Goal: Task Accomplishment & Management: Complete application form

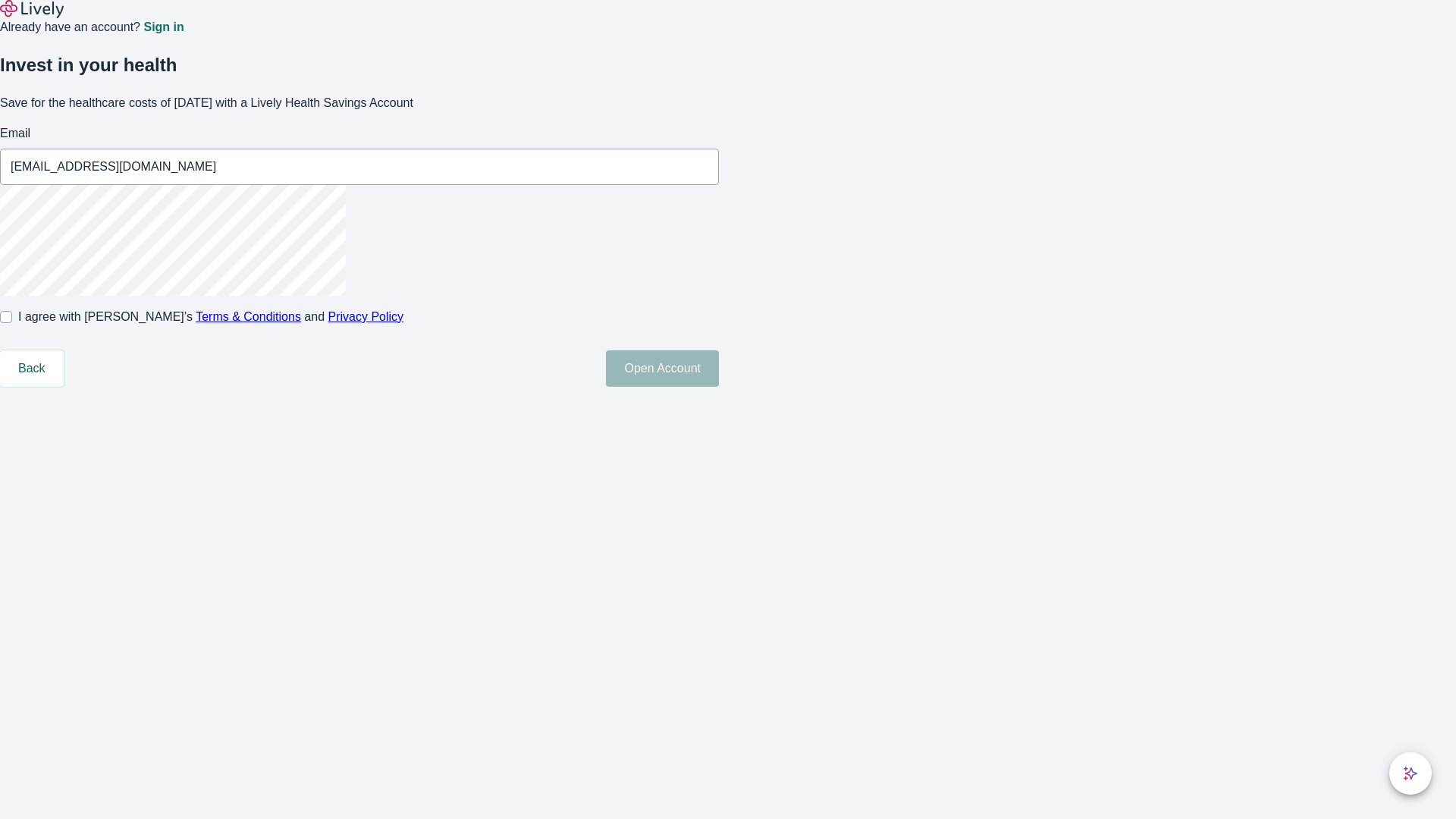
click at [12, 323] on input "I agree with Lively’s Terms & Conditions and Privacy Policy" at bounding box center [5, 317] width 12 height 12
checkbox input "true"
click at [719, 387] on button "Open Account" at bounding box center [662, 368] width 113 height 36
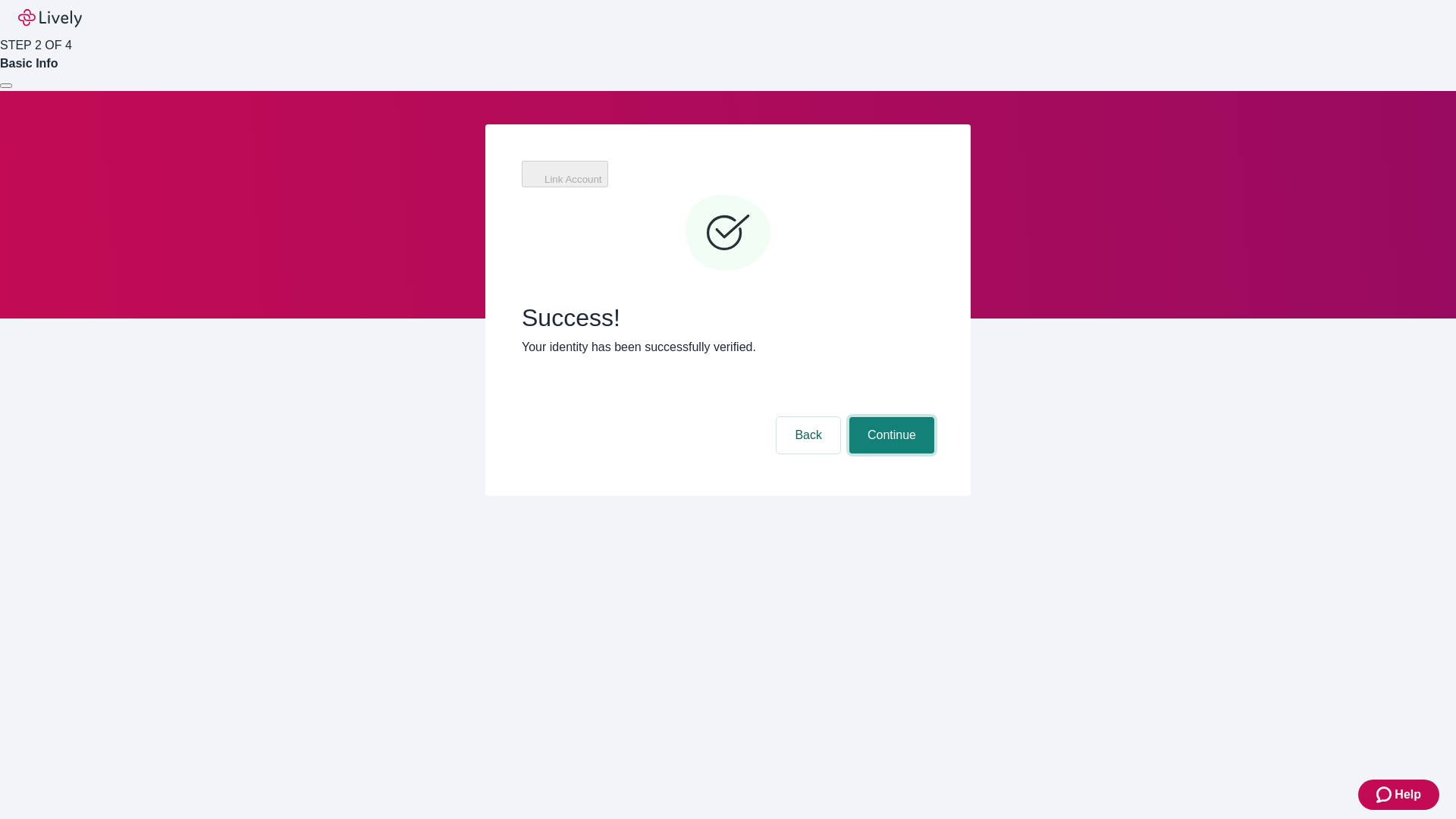
click at [890, 418] on button "Continue" at bounding box center [892, 436] width 85 height 36
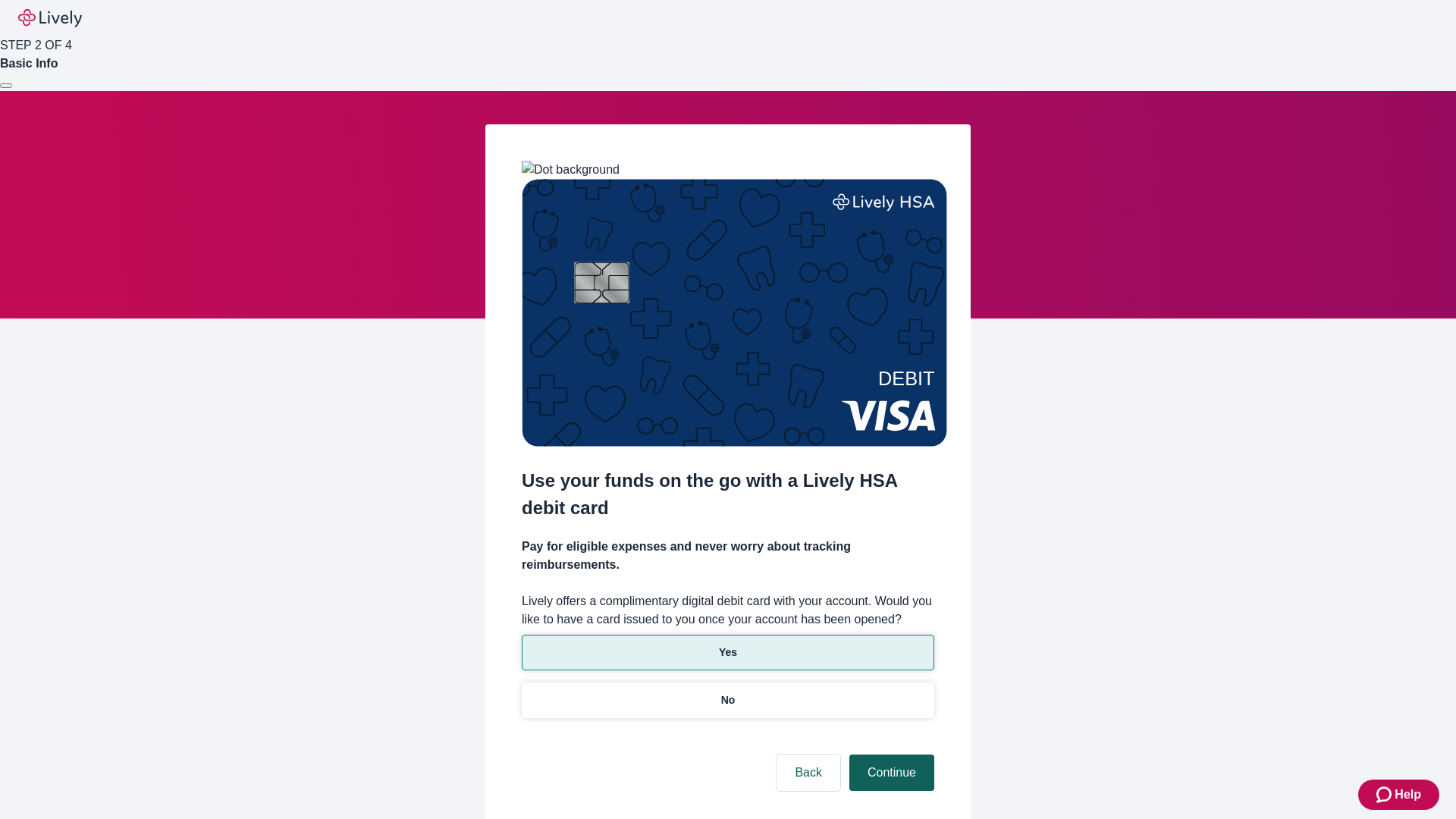
click at [727, 692] on p "No" at bounding box center [728, 700] width 14 height 16
click at [890, 755] on button "Continue" at bounding box center [892, 773] width 85 height 36
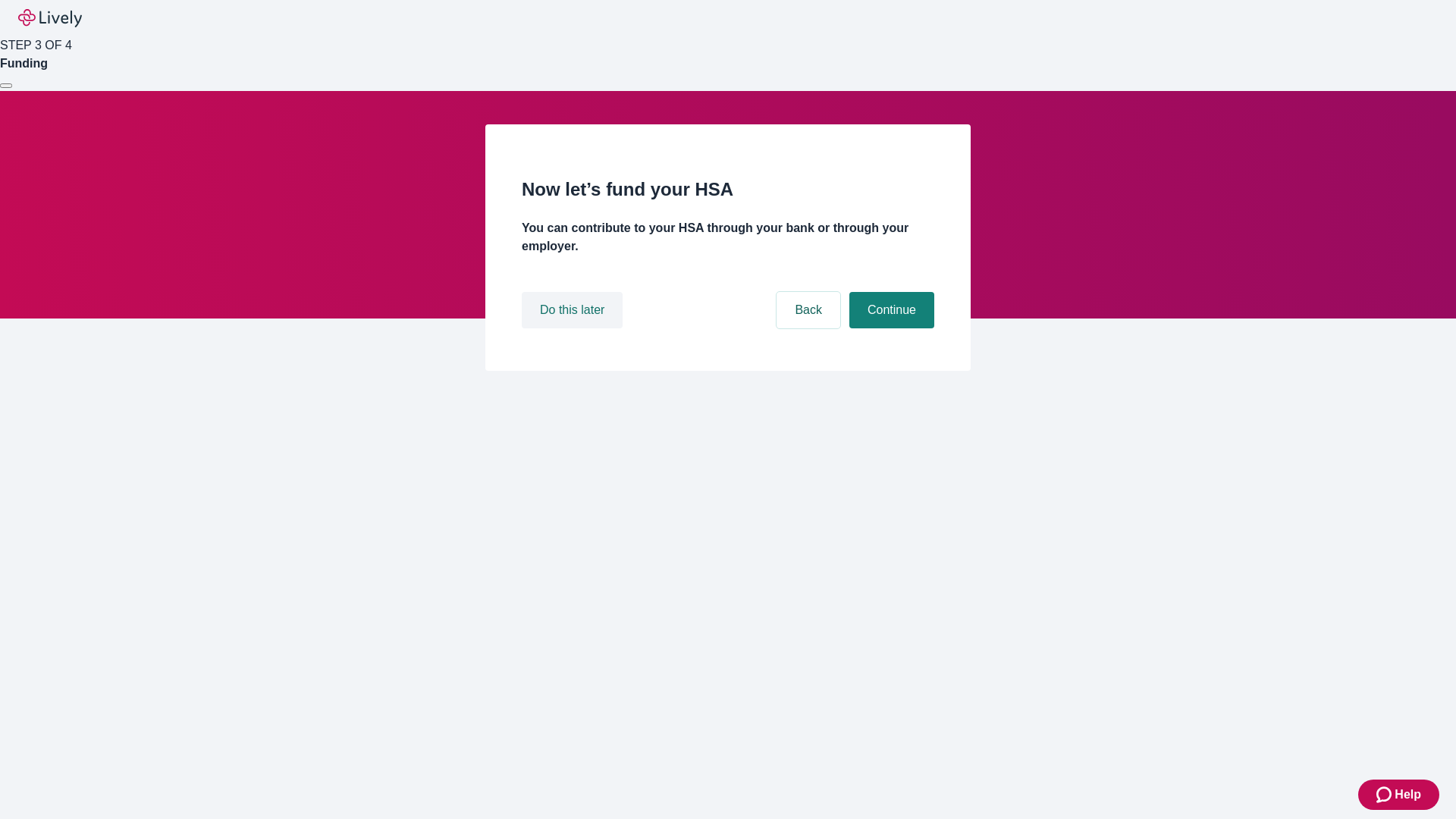
click at [574, 328] on button "Do this later" at bounding box center [572, 310] width 101 height 36
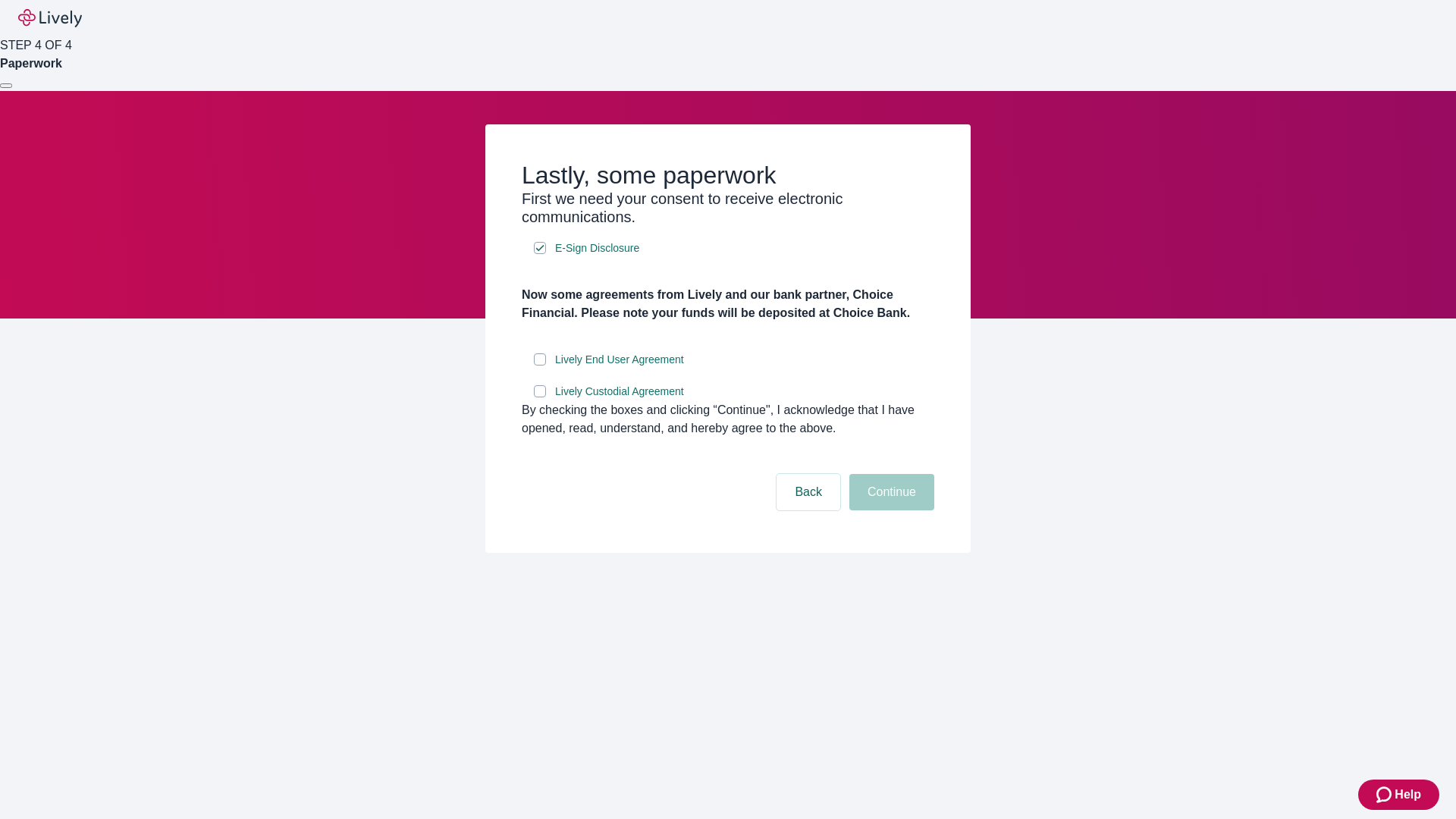
click at [540, 365] on input "Lively End User Agreement" at bounding box center [539, 359] width 12 height 12
checkbox input "true"
click at [540, 398] on input "Lively Custodial Agreement" at bounding box center [539, 391] width 12 height 12
checkbox input "true"
click at [890, 510] on button "Continue" at bounding box center [892, 492] width 85 height 36
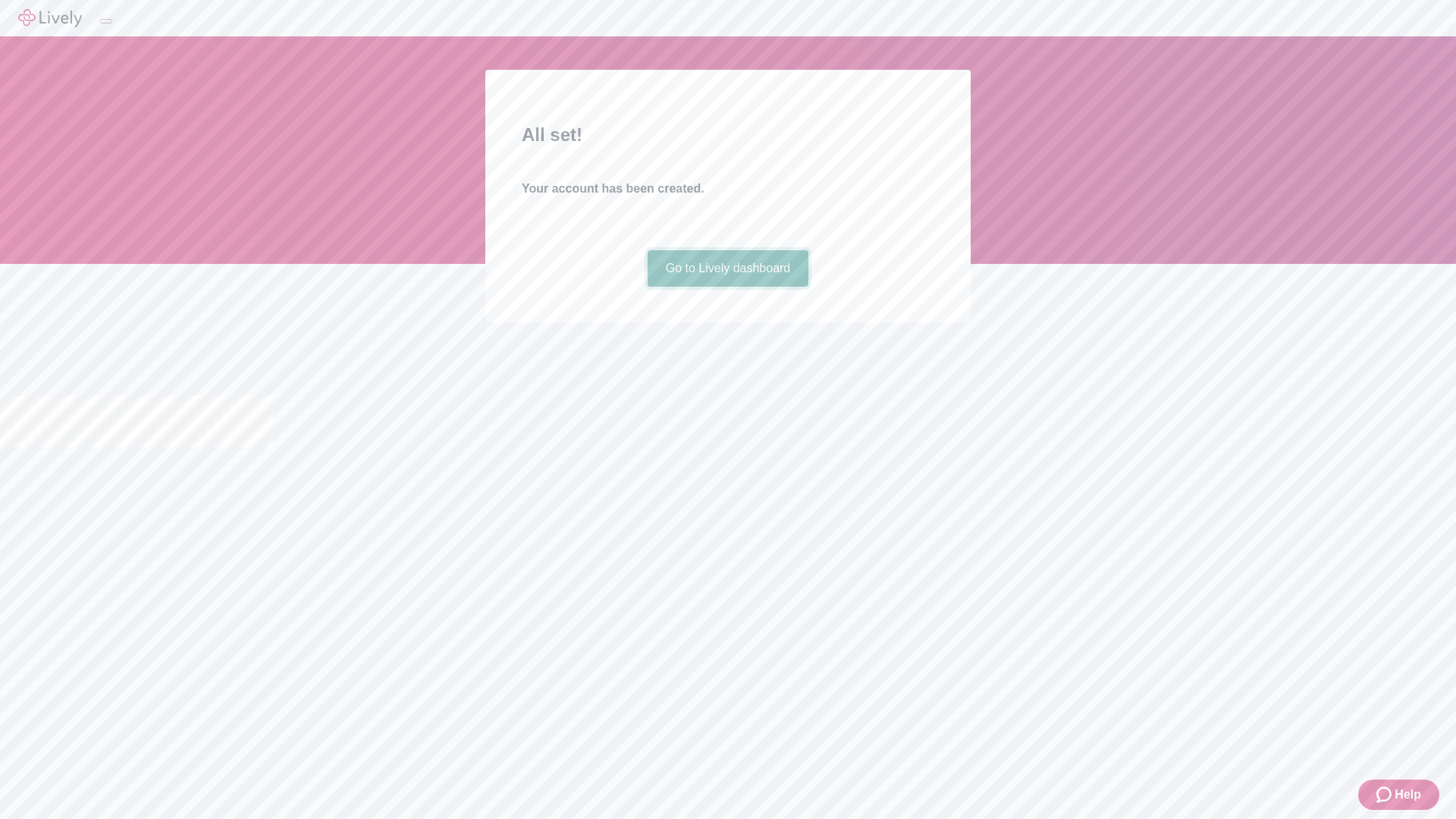
click at [727, 287] on link "Go to Lively dashboard" at bounding box center [729, 268] width 162 height 36
